Goal: Information Seeking & Learning: Learn about a topic

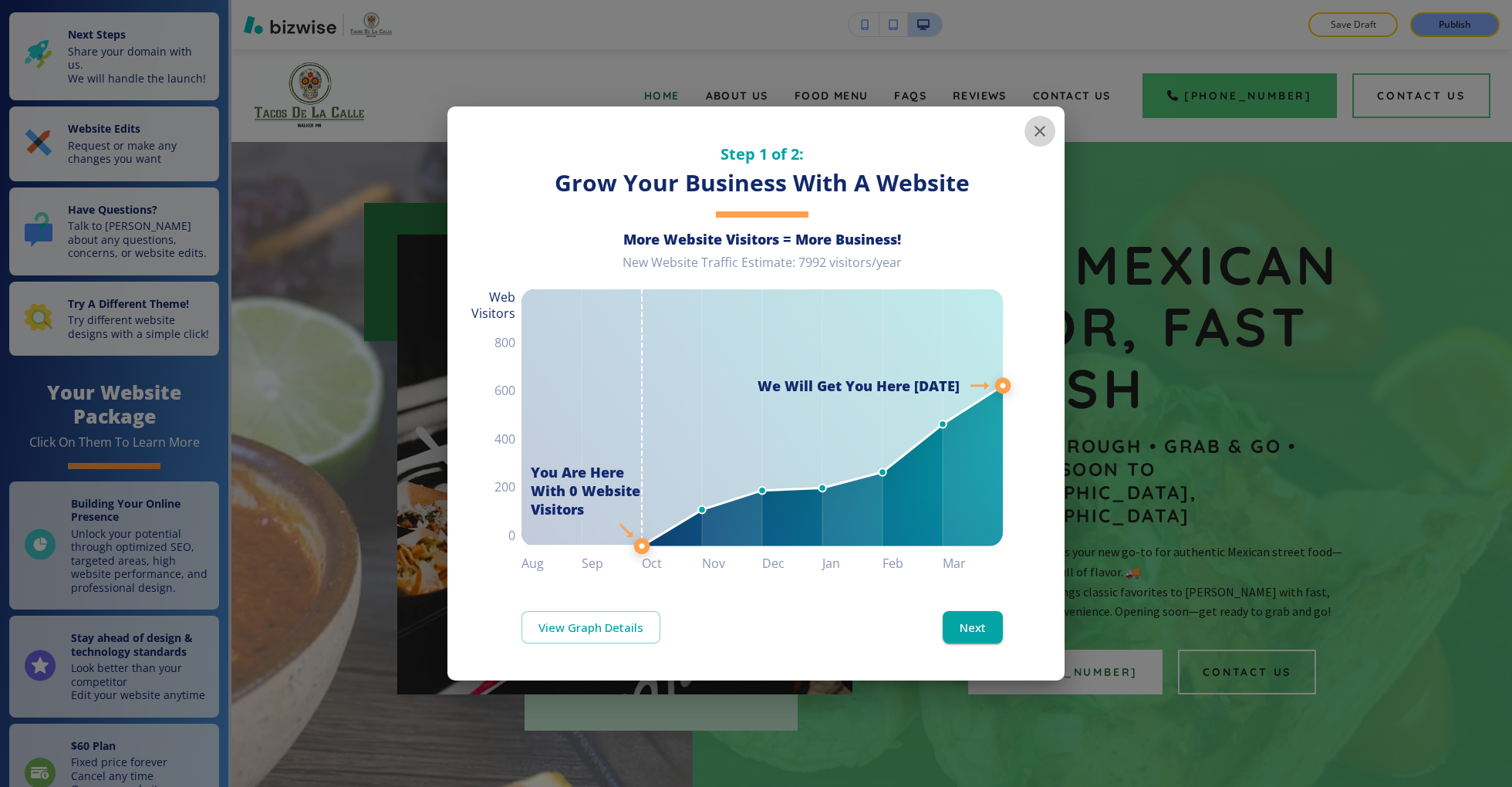
click at [1034, 132] on icon "button" at bounding box center [1040, 131] width 18 height 18
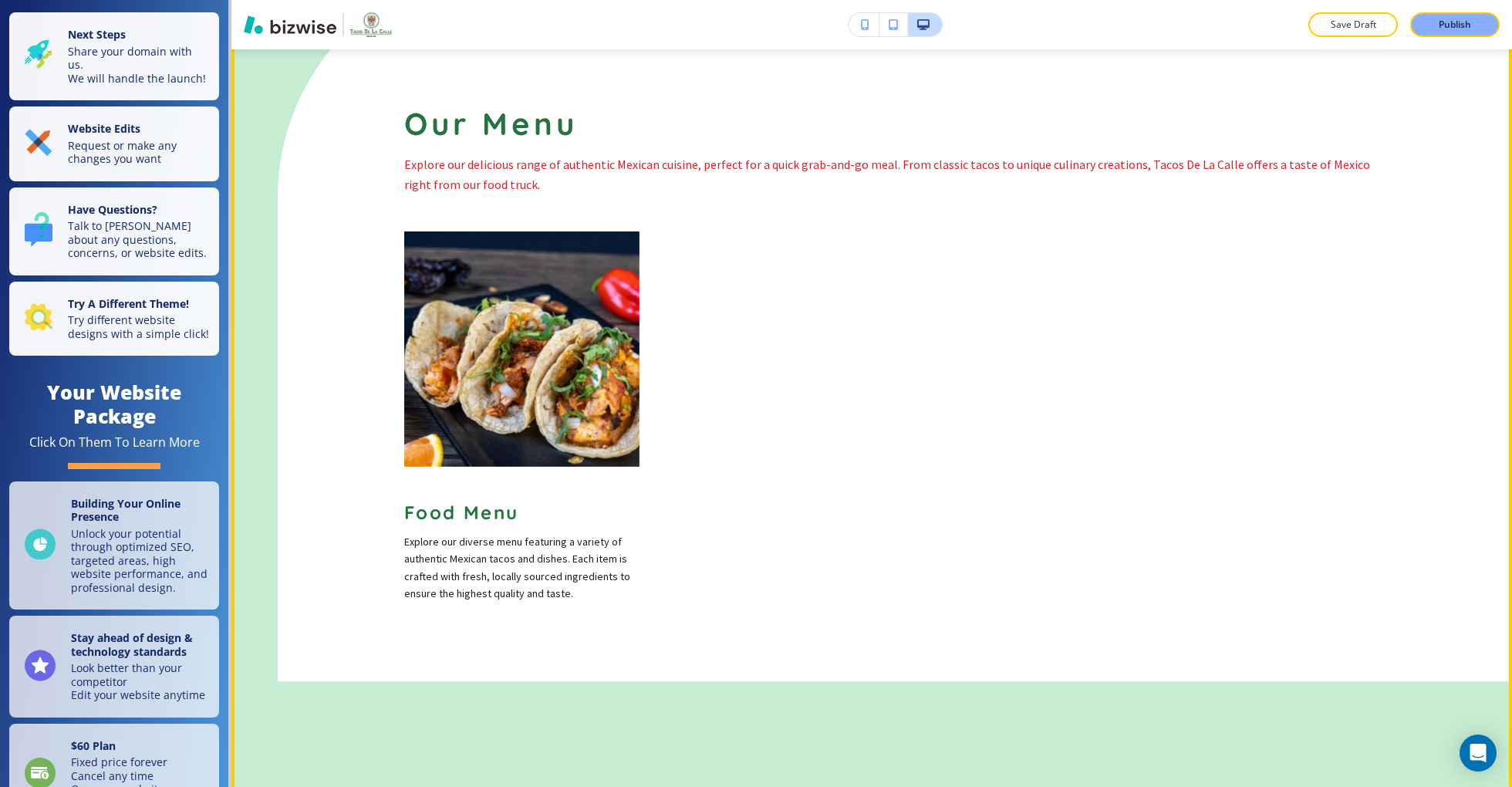
scroll to position [1511, 0]
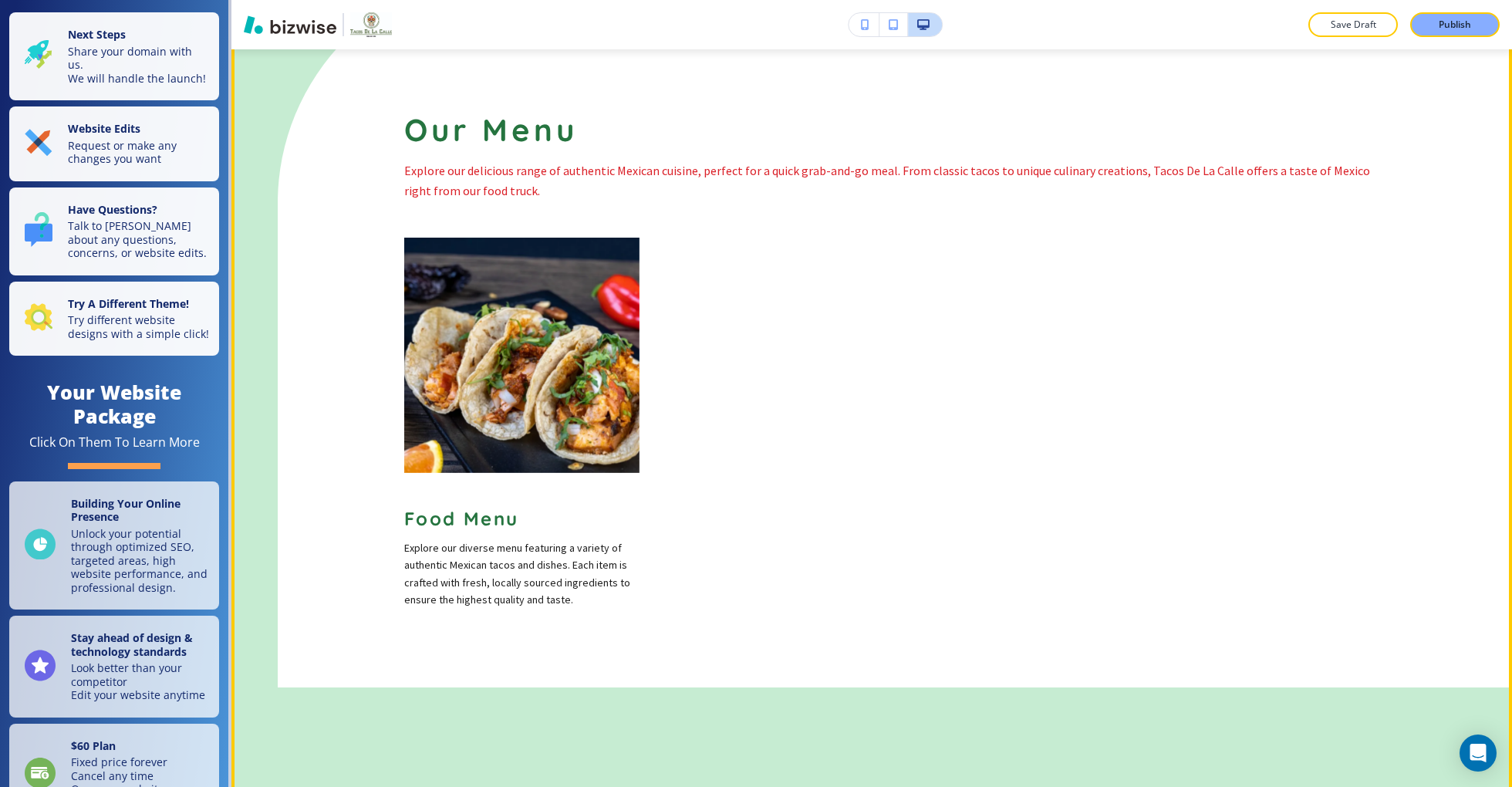
click at [478, 507] on span "Food Menu" at bounding box center [462, 518] width 115 height 23
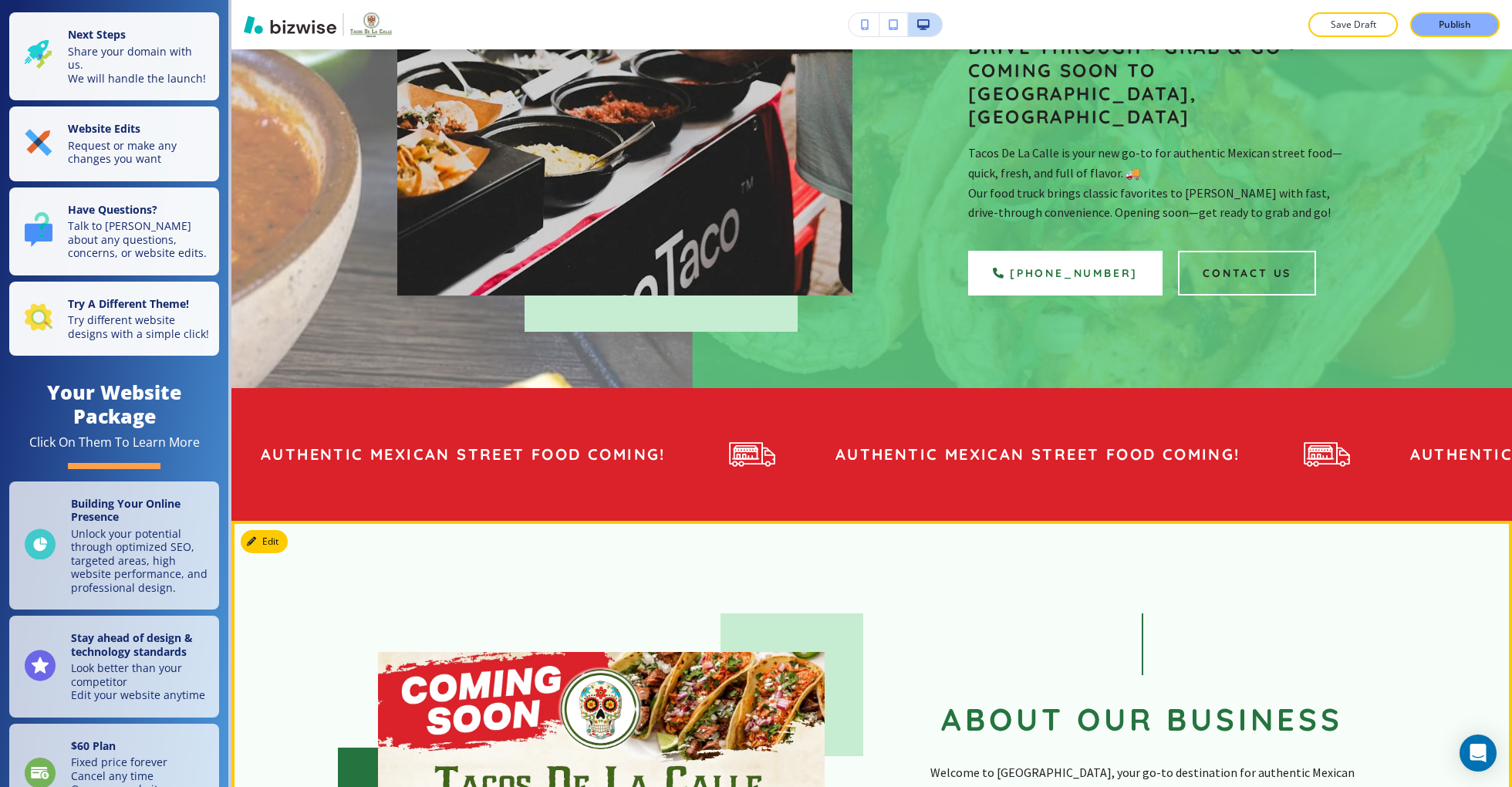
scroll to position [0, 0]
